Goal: Register for event/course

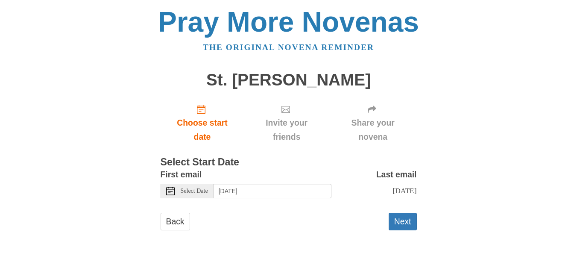
scroll to position [7, 0]
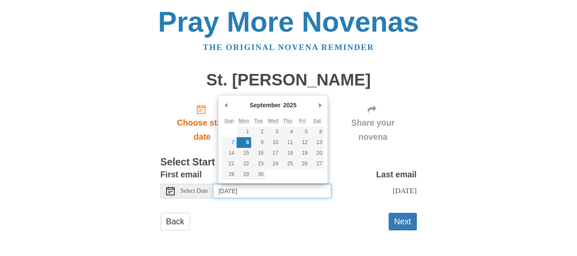
click at [283, 184] on input "[DATE]" at bounding box center [272, 191] width 118 height 15
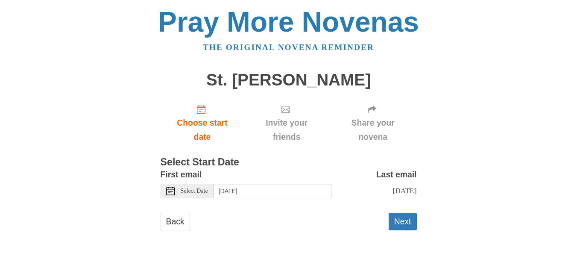
click at [321, 205] on form "First email Select Date [DATE] Last email [DATE] Selecting [DATE] as the start …" at bounding box center [289, 202] width 256 height 71
click at [203, 188] on span "Select Date" at bounding box center [194, 191] width 27 height 6
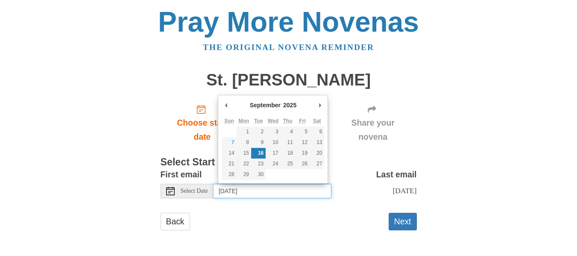
click at [269, 184] on input "[DATE]" at bounding box center [272, 191] width 118 height 15
click at [256, 184] on input "[DATE]" at bounding box center [272, 191] width 118 height 15
click at [278, 184] on input "[DATE]" at bounding box center [272, 191] width 118 height 15
click at [284, 185] on input "[DATE]" at bounding box center [272, 191] width 118 height 15
type input "[DATE]"
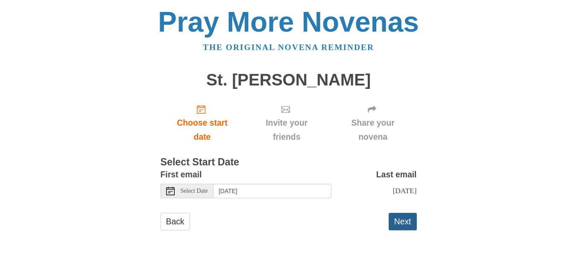
click at [405, 223] on button "Next" at bounding box center [403, 222] width 28 height 18
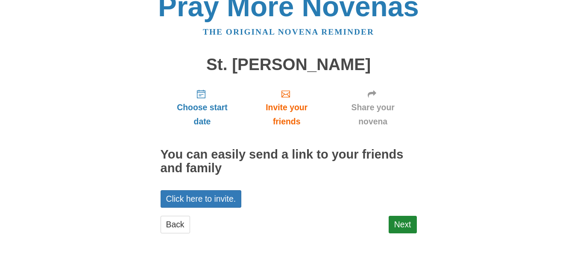
scroll to position [18, 0]
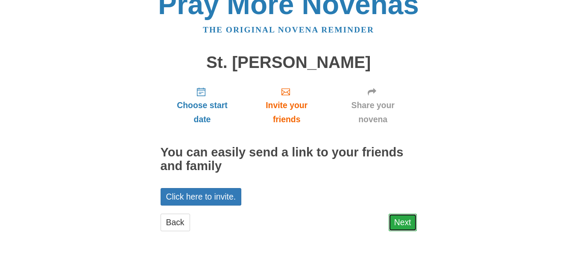
drag, startPoint x: 0, startPoint y: 0, endPoint x: 405, endPoint y: 223, distance: 462.0
click at [405, 223] on link "Next" at bounding box center [403, 222] width 28 height 18
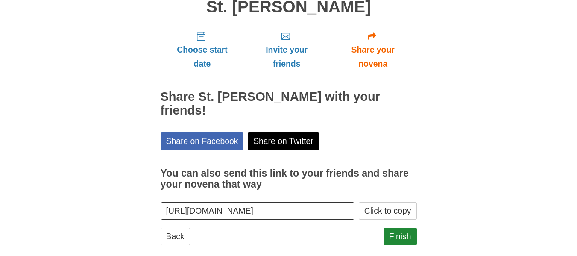
scroll to position [73, 0]
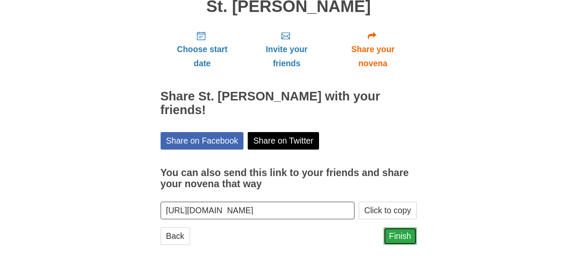
click at [391, 227] on link "Finish" at bounding box center [399, 236] width 33 height 18
